Goal: Obtain resource: Obtain resource

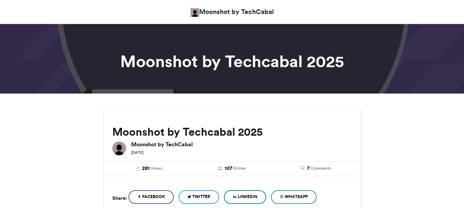
scroll to position [518, 0]
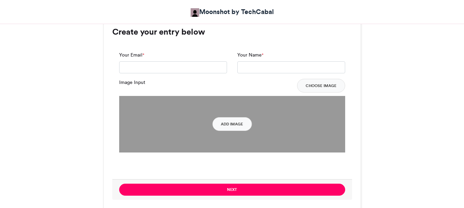
click at [461, 113] on html "Moonshot by TechCabal Moonshot by Techcabal 2025 Moonshot by Techcabal 2025 [DA…" at bounding box center [232, 93] width 464 height 1223
click at [165, 67] on input "Your Email *" at bounding box center [173, 67] width 108 height 12
type input "**********"
click at [249, 68] on input "Your Name *" at bounding box center [291, 67] width 108 height 12
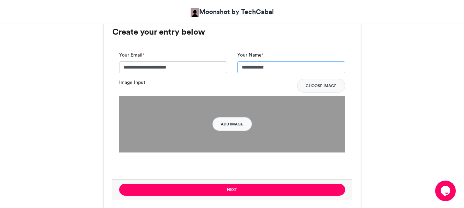
type input "**********"
click at [235, 127] on button "Add Image" at bounding box center [231, 124] width 39 height 14
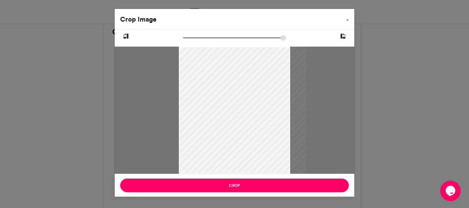
drag, startPoint x: 226, startPoint y: 140, endPoint x: 220, endPoint y: 135, distance: 8.5
click at [220, 135] on div at bounding box center [242, 110] width 127 height 127
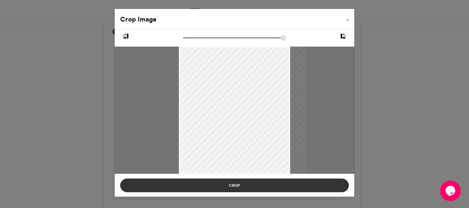
click at [227, 183] on button "Crop" at bounding box center [234, 186] width 229 height 14
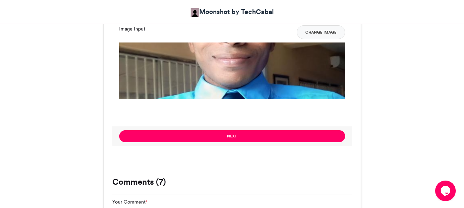
scroll to position [533, 0]
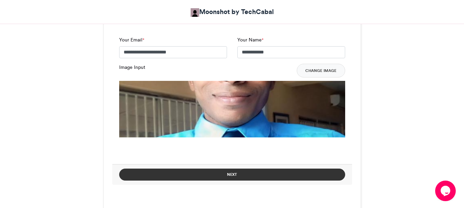
click at [252, 172] on button "Next" at bounding box center [232, 175] width 226 height 12
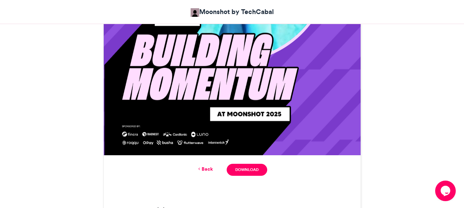
scroll to position [385, 0]
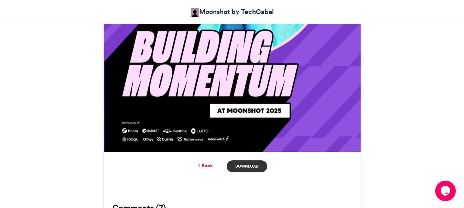
click at [251, 165] on link "Download" at bounding box center [247, 167] width 40 height 12
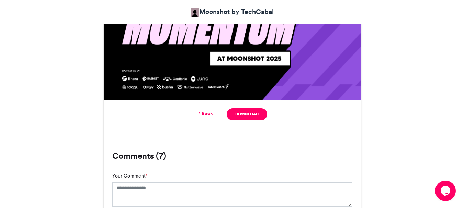
scroll to position [434, 0]
